Goal: Complete application form: Complete application form

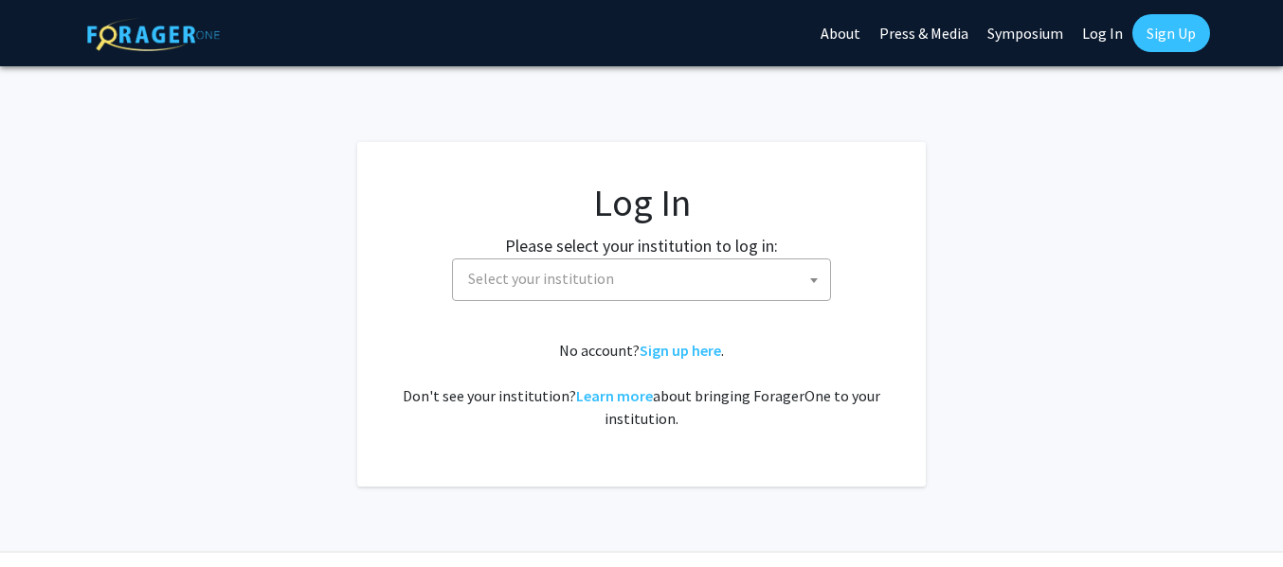
select select
click at [550, 265] on span "Select your institution" at bounding box center [644, 279] width 369 height 39
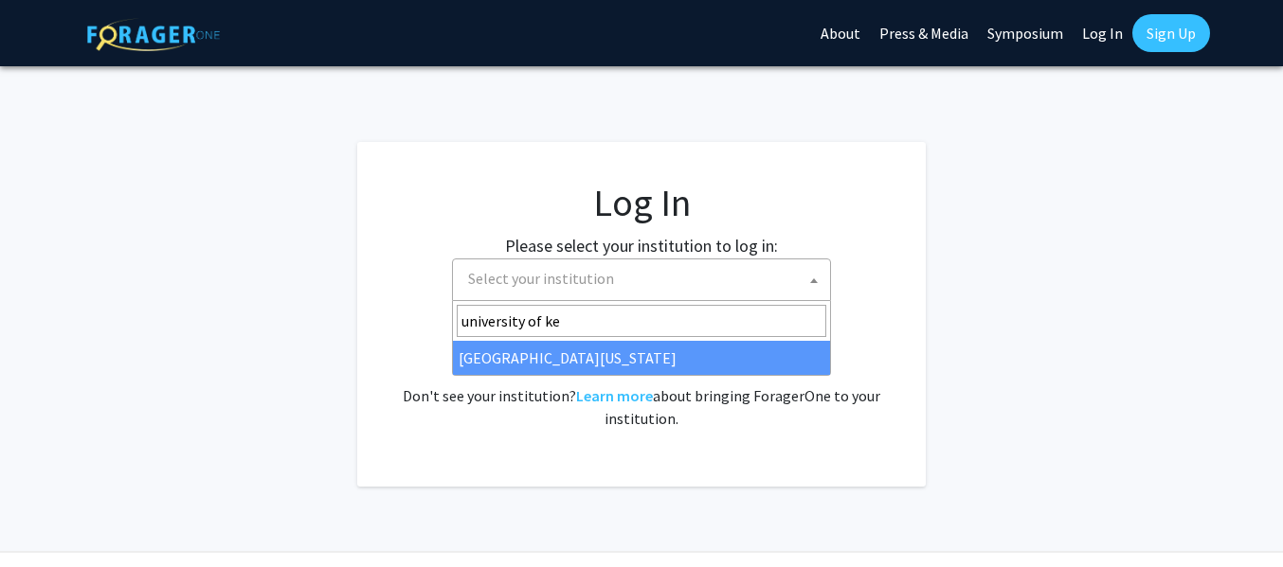
type input "university of ke"
select select "13"
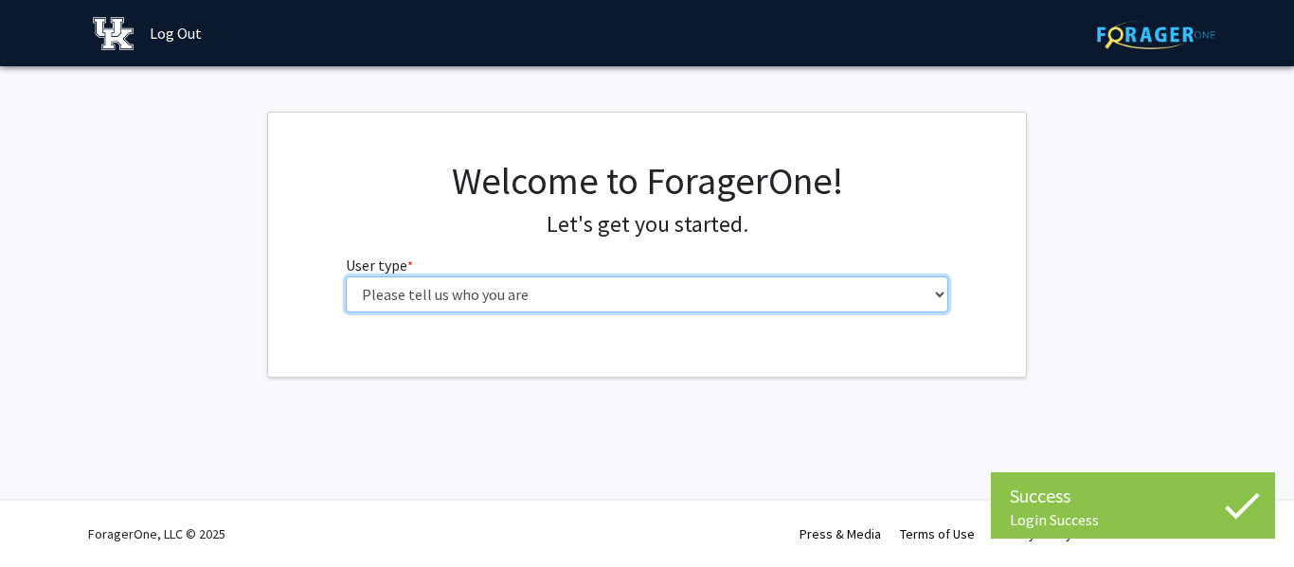
click at [837, 284] on select "Please tell us who you are Undergraduate Student Master's Student Doctoral Cand…" at bounding box center [647, 295] width 603 height 36
select select "1: undergrad"
click at [346, 277] on select "Please tell us who you are Undergraduate Student Master's Student Doctoral Cand…" at bounding box center [647, 295] width 603 height 36
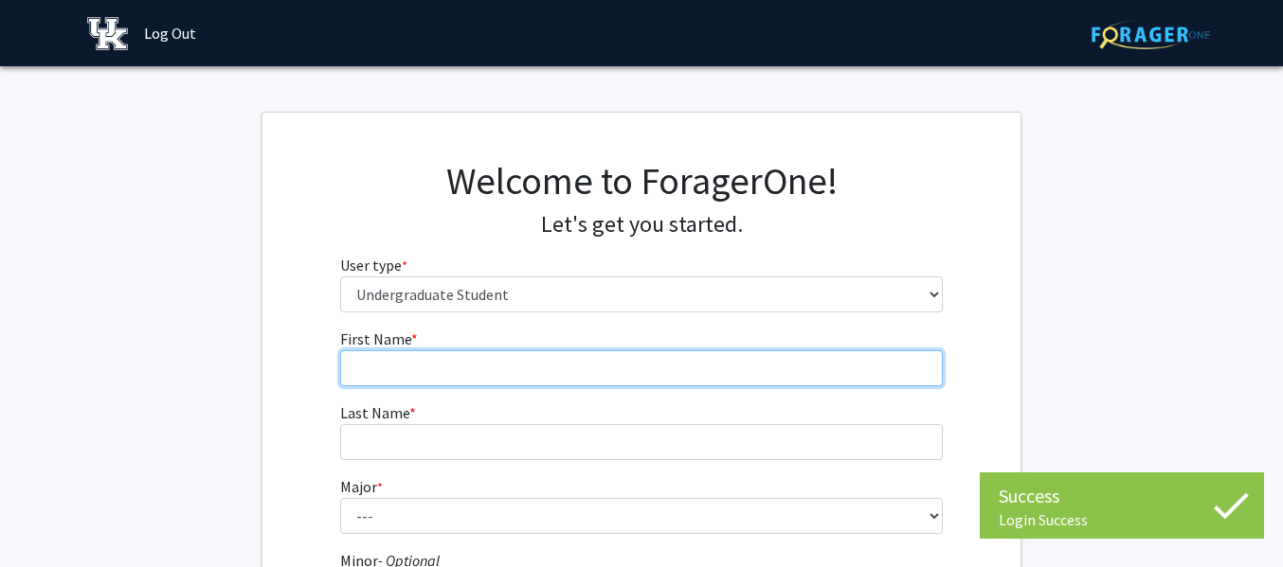
click at [835, 361] on input "First Name * required" at bounding box center [641, 369] width 603 height 36
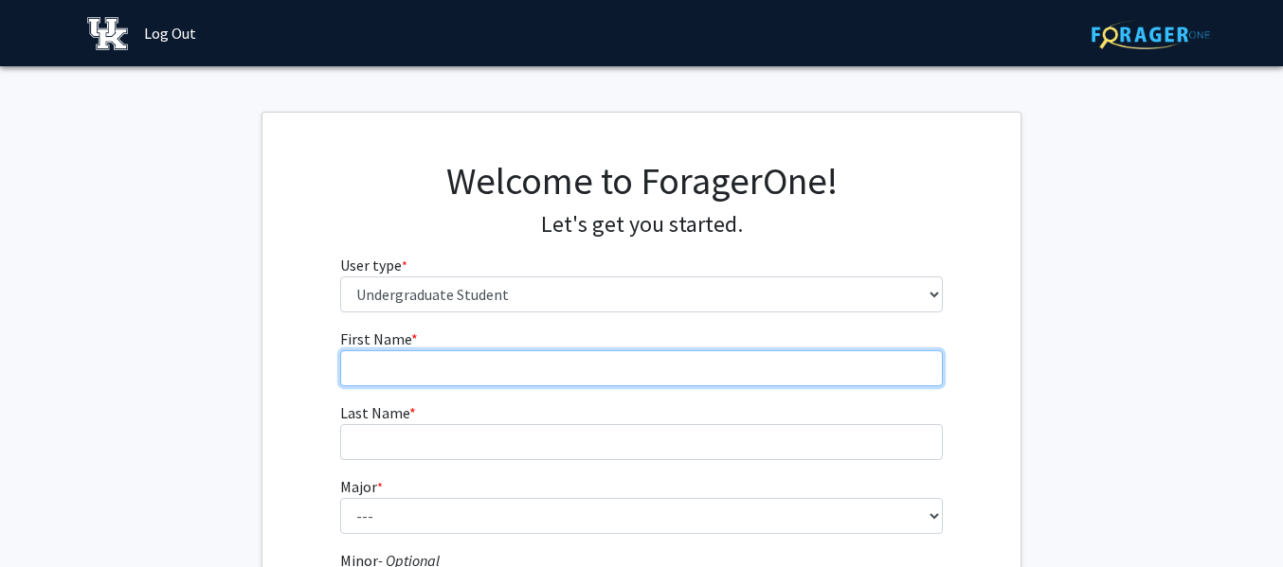
type input "Alexa"
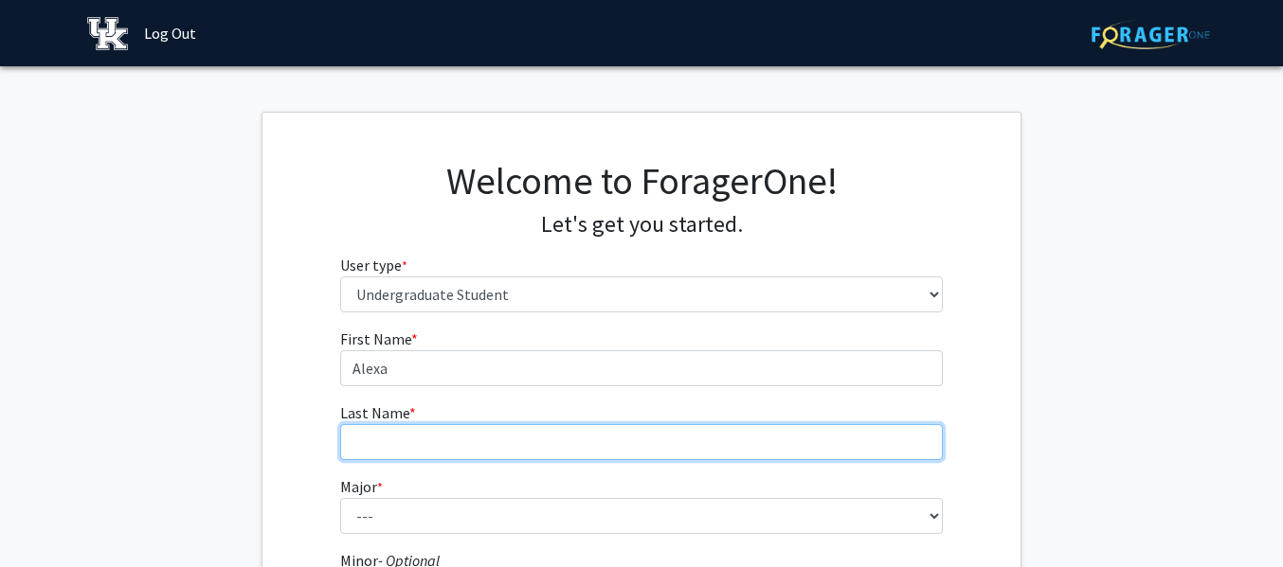
type input "Nash"
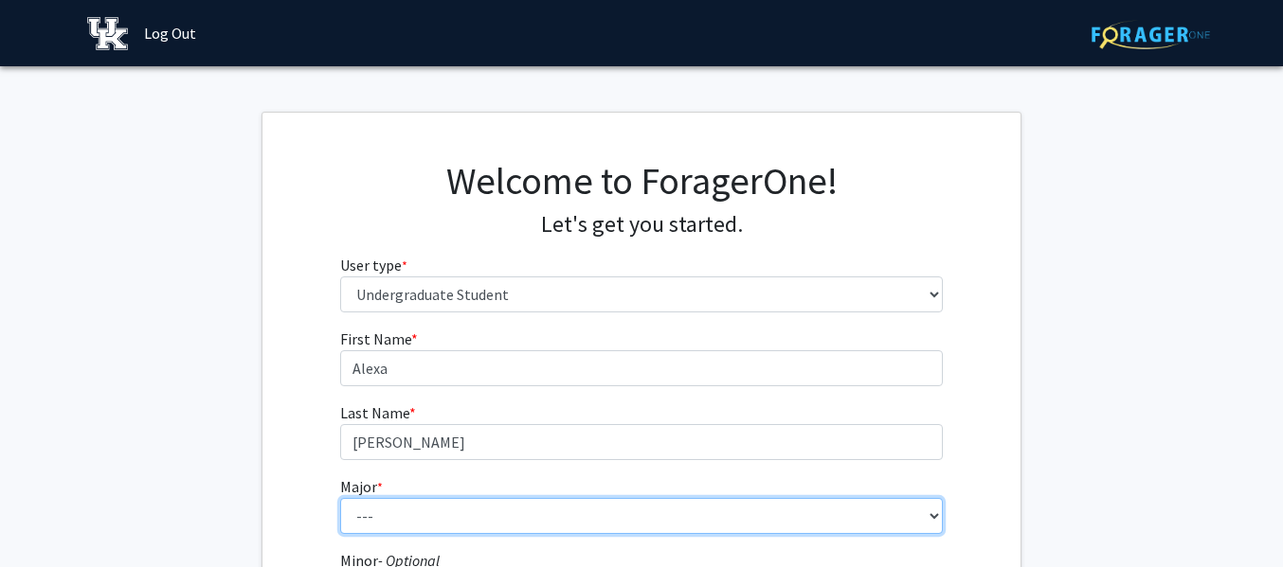
click at [499, 530] on select "--- Accounting Aerospace Engineering African American & Africana Studies Agricu…" at bounding box center [641, 516] width 603 height 36
select select "64: 900"
click at [340, 498] on select "--- Accounting Aerospace Engineering African American & Africana Studies Agricu…" at bounding box center [641, 516] width 603 height 36
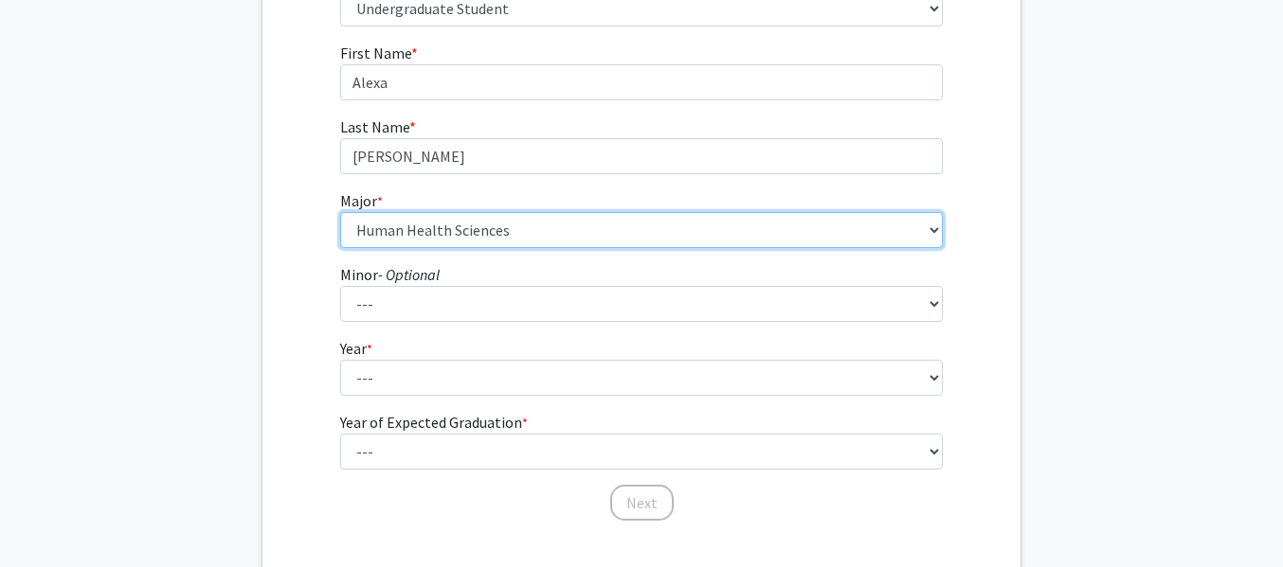
scroll to position [296, 0]
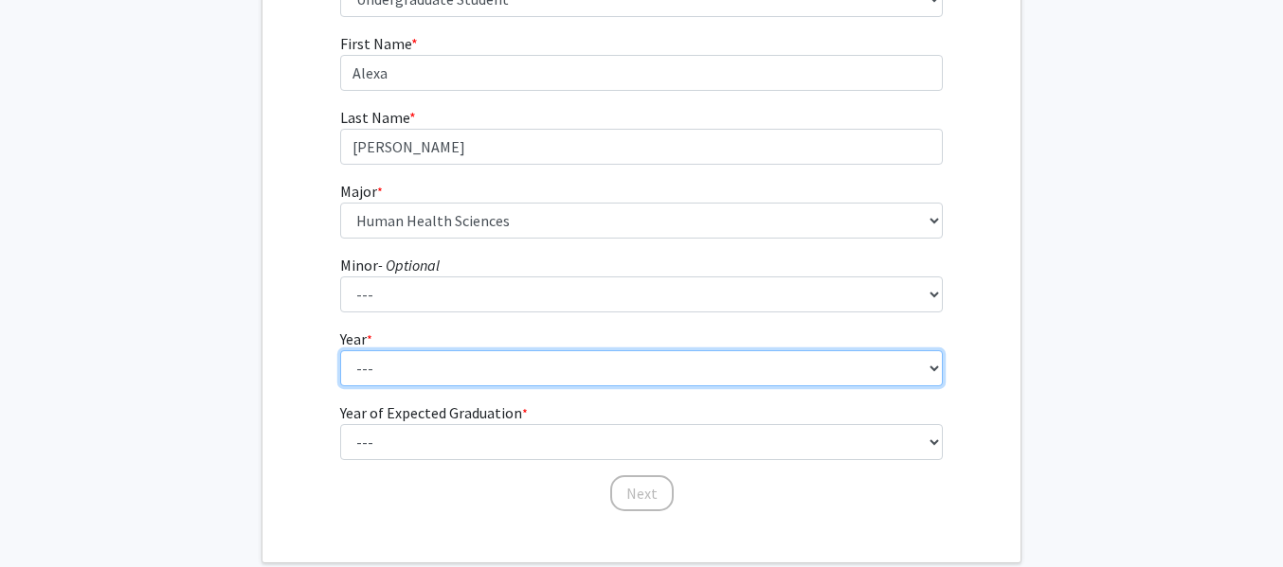
click at [488, 366] on select "--- First-year Sophomore Junior Senior Postbaccalaureate Certificate" at bounding box center [641, 369] width 603 height 36
select select "1: first-year"
click at [340, 351] on select "--- First-year Sophomore Junior Senior Postbaccalaureate Certificate" at bounding box center [641, 369] width 603 height 36
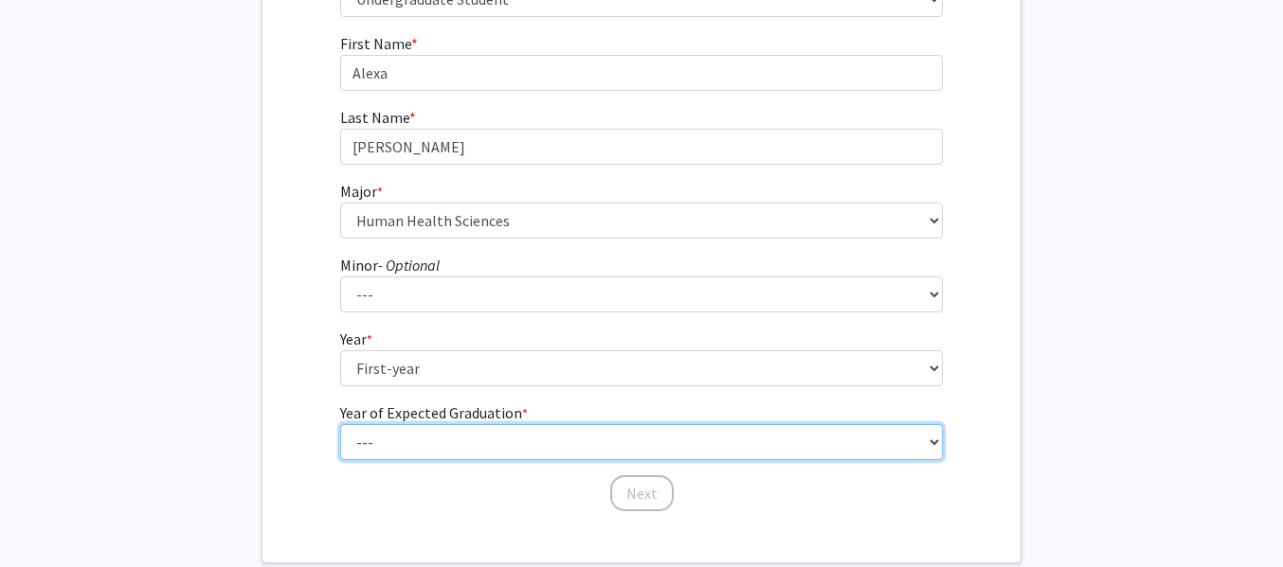
click at [511, 441] on select "--- 2025 2026 2027 2028 2029 2030 2031 2032 2033 2034" at bounding box center [641, 442] width 603 height 36
select select "5: 2029"
click at [340, 424] on select "--- 2025 2026 2027 2028 2029 2030 2031 2032 2033 2034" at bounding box center [641, 442] width 603 height 36
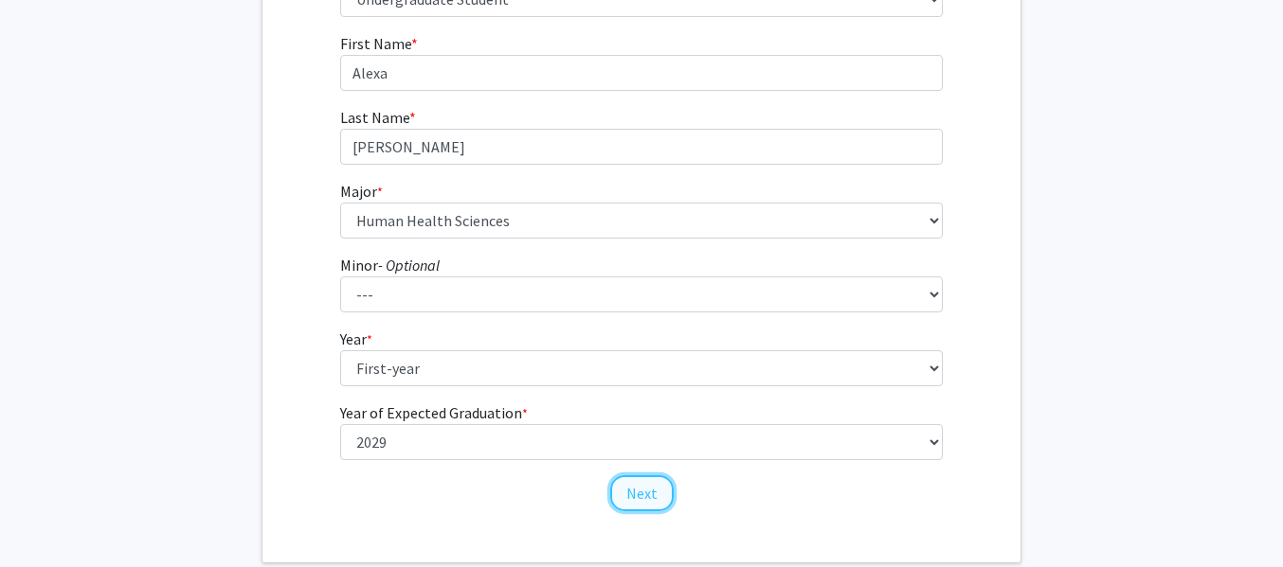
click at [628, 493] on button "Next" at bounding box center [641, 494] width 63 height 36
